Goal: Task Accomplishment & Management: Use online tool/utility

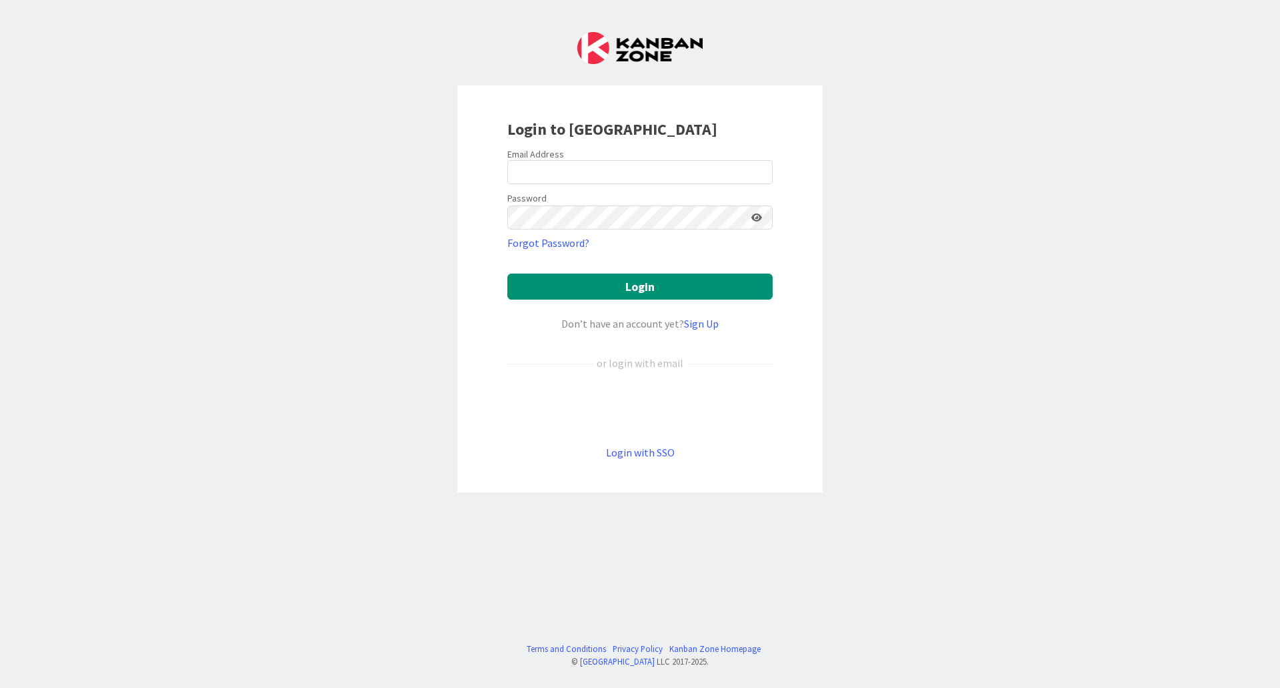
drag, startPoint x: 568, startPoint y: 157, endPoint x: 568, endPoint y: 169, distance: 12.0
click at [568, 161] on div "Email Address" at bounding box center [639, 166] width 265 height 36
click at [568, 169] on input "email" at bounding box center [639, 172] width 265 height 24
type input "[PERSON_NAME][EMAIL_ADDRESS][DOMAIN_NAME]"
click at [507, 273] on button "Login" at bounding box center [639, 286] width 265 height 26
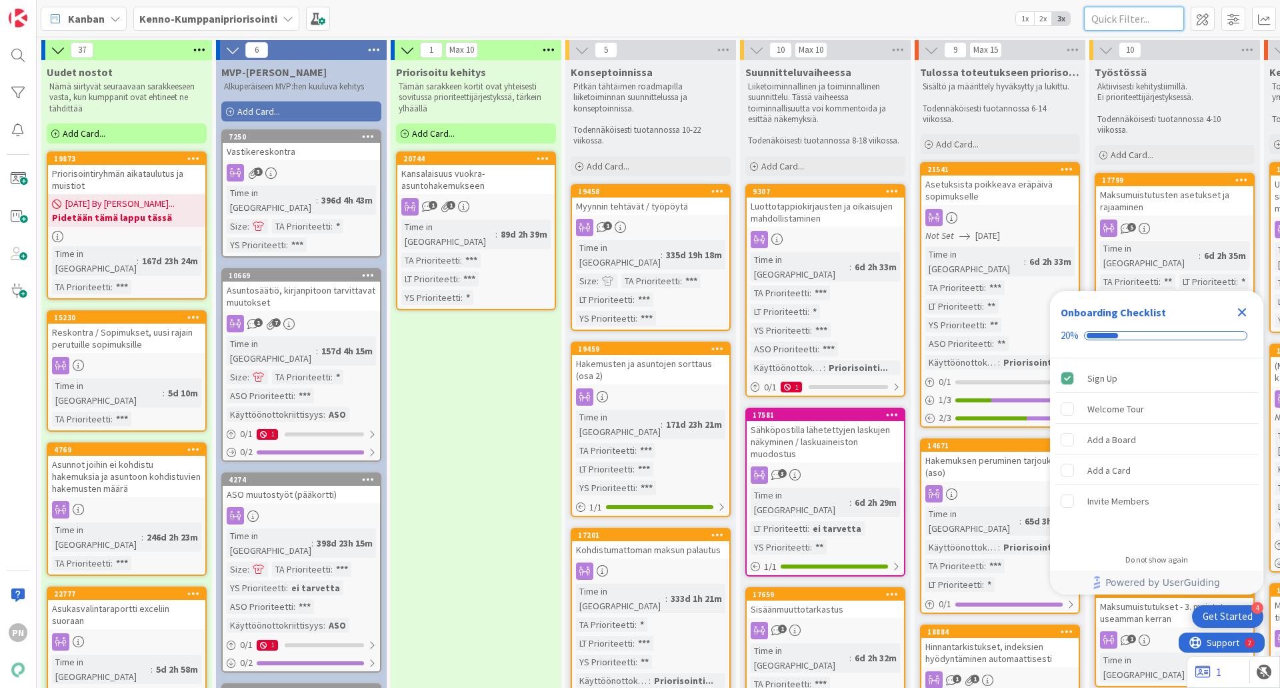
click at [1152, 21] on input "text" at bounding box center [1134, 19] width 100 height 24
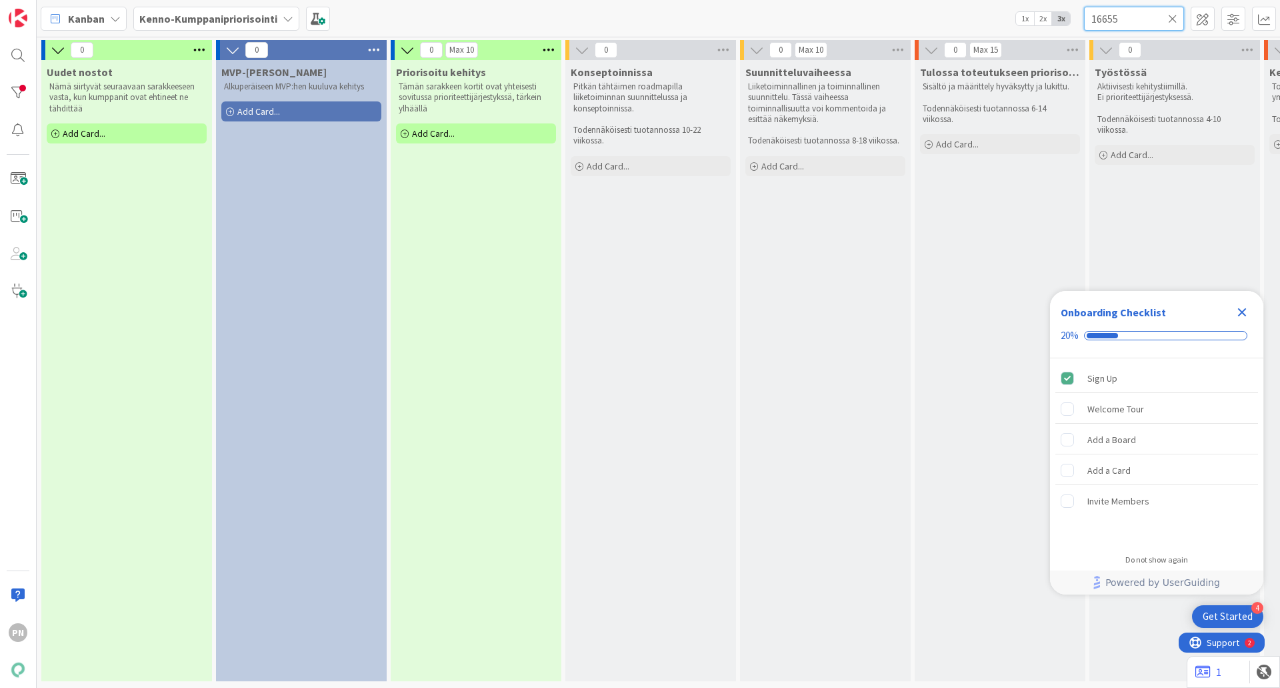
type input "16655"
click at [1248, 307] on icon "Close Checklist" at bounding box center [1242, 312] width 16 height 16
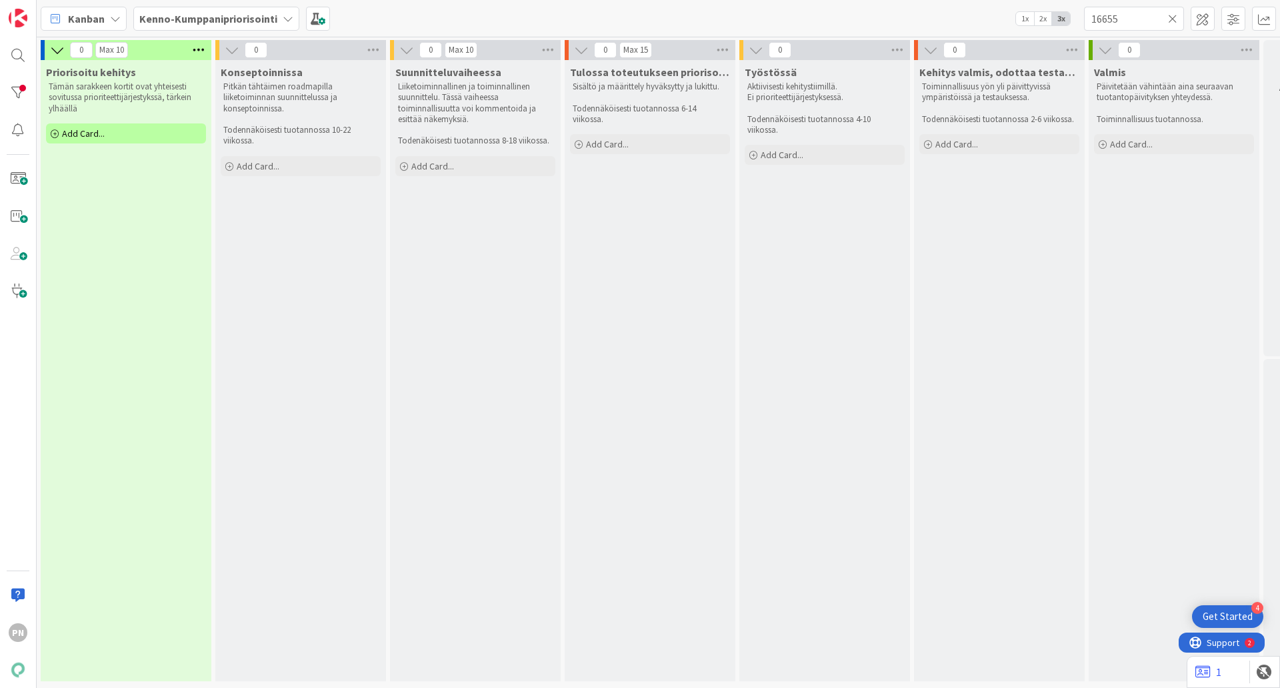
scroll to position [0, 415]
